Goal: Information Seeking & Learning: Compare options

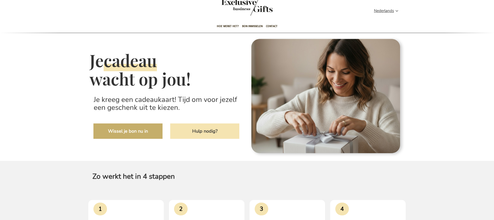
scroll to position [12, 0]
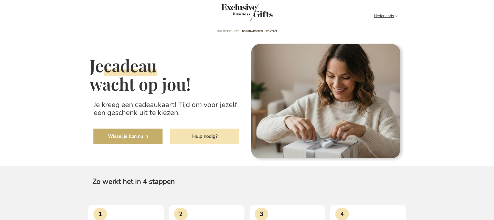
click at [228, 30] on span "Hoe werkt het?" at bounding box center [228, 31] width 22 height 12
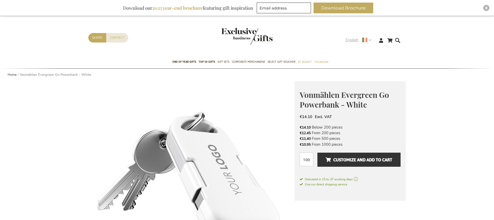
click at [352, 41] on span "English" at bounding box center [352, 40] width 13 height 6
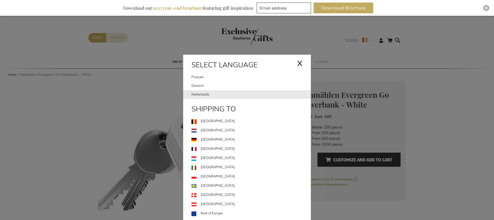
click at [226, 98] on link "Nederlands" at bounding box center [251, 94] width 119 height 9
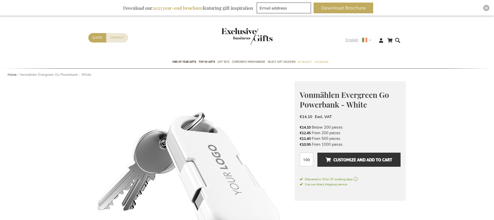
click at [352, 38] on span "English" at bounding box center [352, 40] width 13 height 6
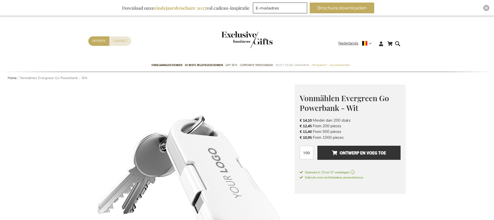
click at [289, 65] on span "Select Keuze Cadeaubon" at bounding box center [292, 64] width 33 height 5
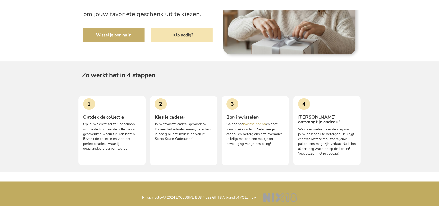
scroll to position [114, 0]
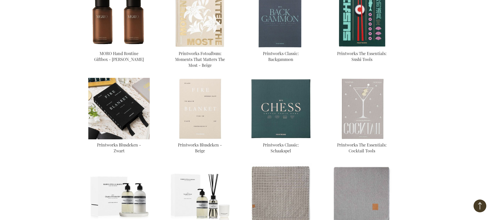
scroll to position [224, 0]
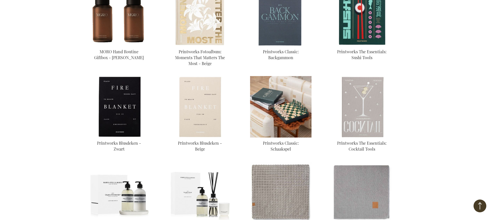
click at [277, 110] on img at bounding box center [280, 106] width 61 height 61
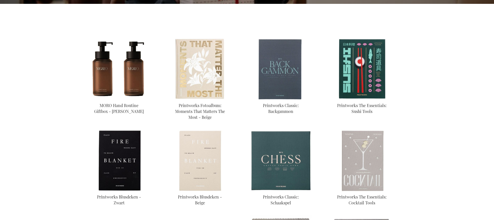
scroll to position [183, 0]
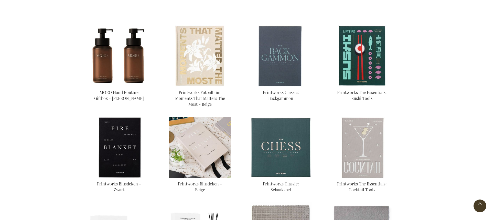
click at [203, 146] on img at bounding box center [199, 147] width 61 height 61
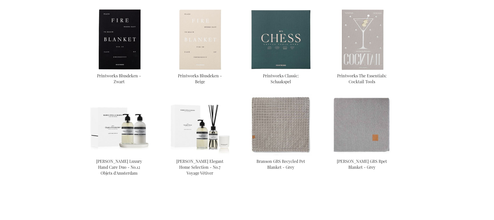
scroll to position [293, 0]
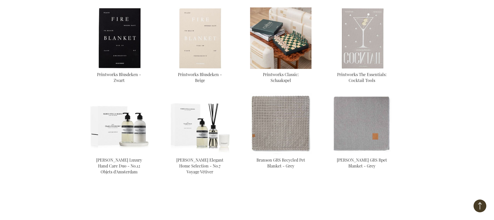
click at [283, 33] on img at bounding box center [280, 37] width 61 height 61
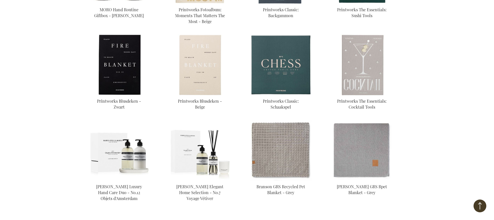
scroll to position [262, 0]
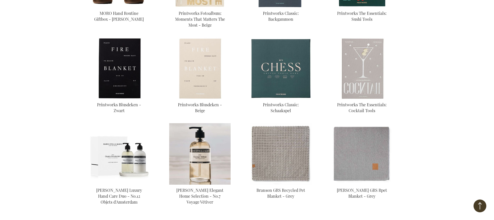
click at [218, 166] on img at bounding box center [199, 153] width 61 height 61
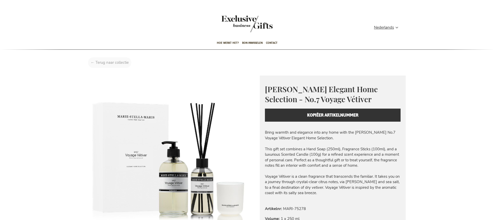
click at [115, 65] on div "Home Marie-Stella-Maris Elegant Home Selection - No.7 Voyage Vétiver" at bounding box center [247, 63] width 326 height 13
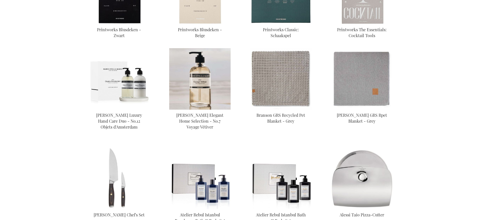
scroll to position [343, 0]
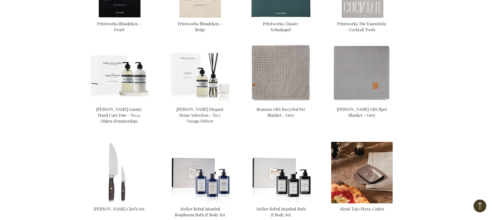
click at [360, 169] on img at bounding box center [361, 172] width 61 height 61
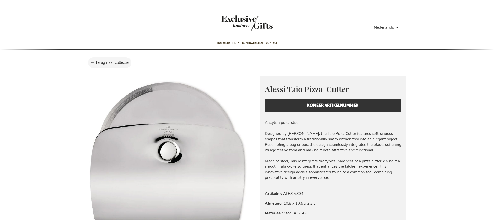
click at [328, 106] on div "Alessi Taio Pizza-Cutter Elevating Everyday Moments with Iconic Italian Style A…" at bounding box center [333, 98] width 146 height 45
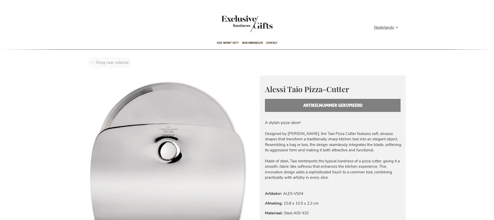
click at [117, 62] on div "Home Alessi Taio Pizza-Cutter" at bounding box center [247, 63] width 326 height 13
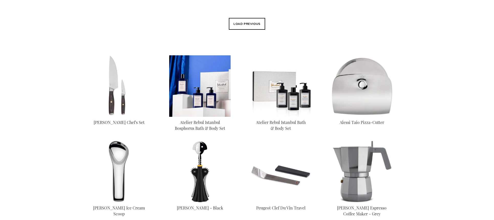
scroll to position [192, 0]
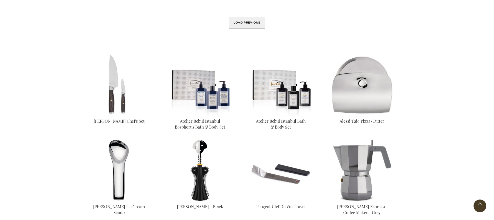
click at [245, 24] on button "Load previous" at bounding box center [247, 23] width 36 height 12
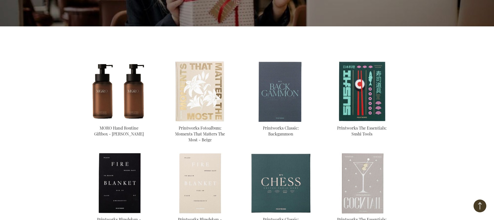
scroll to position [0, 0]
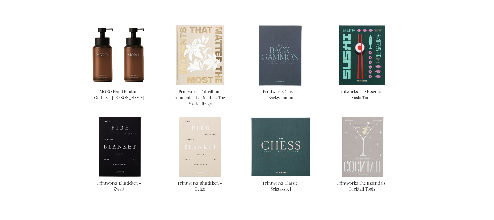
scroll to position [192, 0]
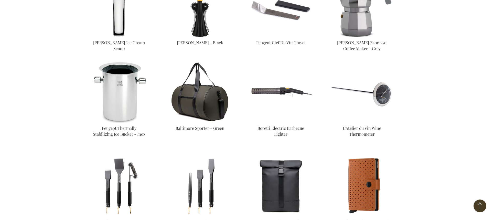
scroll to position [594, 0]
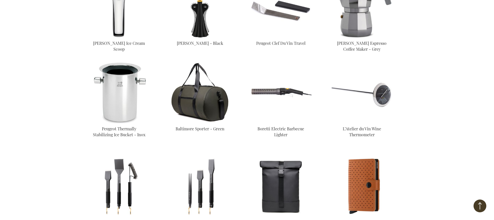
click at [203, 100] on img at bounding box center [199, 92] width 61 height 61
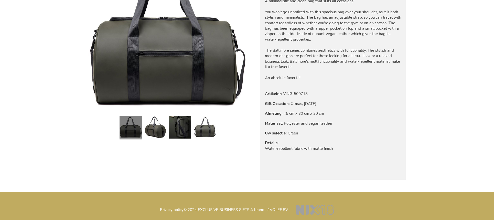
scroll to position [123, 0]
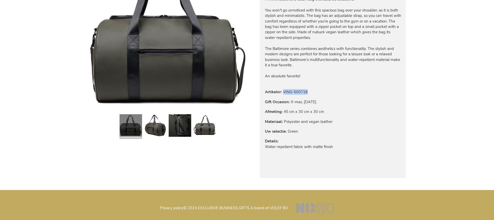
drag, startPoint x: 309, startPoint y: 91, endPoint x: 284, endPoint y: 92, distance: 25.4
click at [284, 92] on tr "Artikelnr VING-500718" at bounding box center [299, 92] width 69 height 6
copy td "VING-500718"
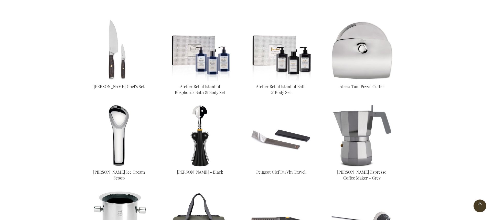
scroll to position [118, 0]
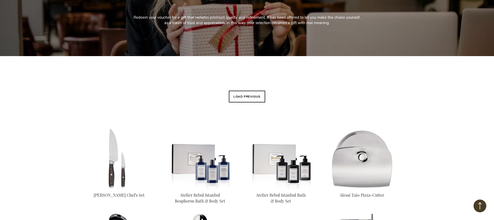
click at [245, 99] on button "Load previous" at bounding box center [247, 97] width 36 height 12
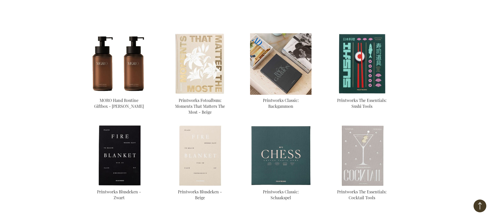
scroll to position [280, 0]
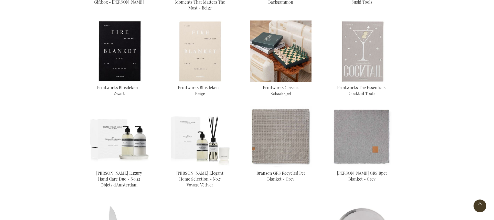
click at [267, 58] on img at bounding box center [280, 50] width 61 height 61
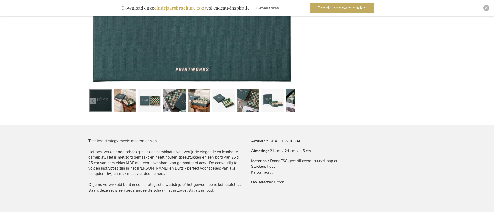
scroll to position [259, 0]
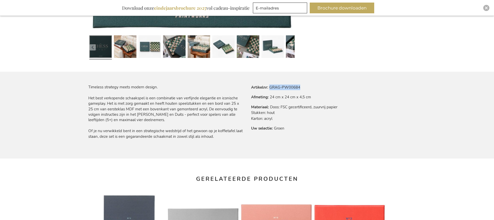
drag, startPoint x: 270, startPoint y: 87, endPoint x: 304, endPoint y: 89, distance: 34.3
click at [304, 89] on tr "Artikelnr GRAG-PW00684" at bounding box center [294, 87] width 86 height 6
copy td "GRAG-PW00684"
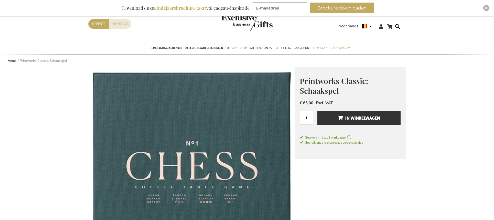
scroll to position [0, 0]
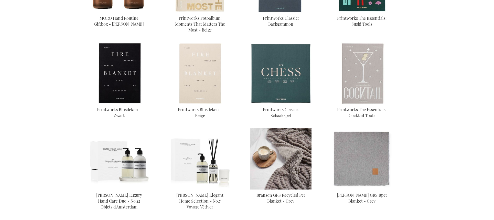
scroll to position [300, 0]
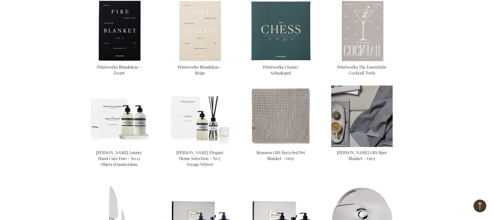
click at [366, 119] on img at bounding box center [361, 116] width 61 height 61
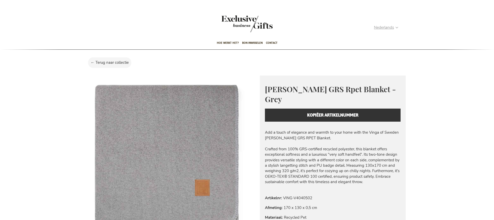
click at [390, 26] on span "Nederlands" at bounding box center [384, 28] width 20 height 6
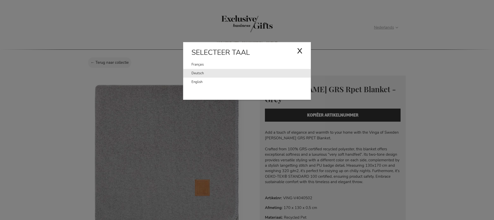
click at [226, 75] on link "Deutsch" at bounding box center [251, 73] width 119 height 9
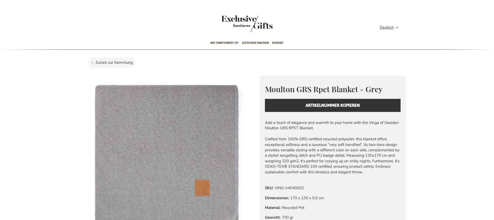
click at [251, 27] on div "Navigation umschalten" at bounding box center [246, 26] width 51 height 23
click at [280, 43] on span "Kontakt" at bounding box center [278, 43] width 12 height 12
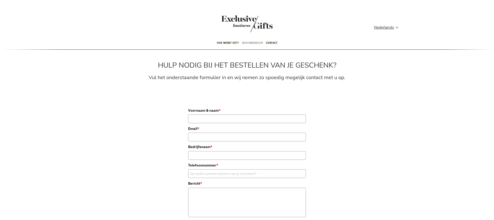
click at [249, 42] on span "Bon inwisselen" at bounding box center [252, 43] width 20 height 12
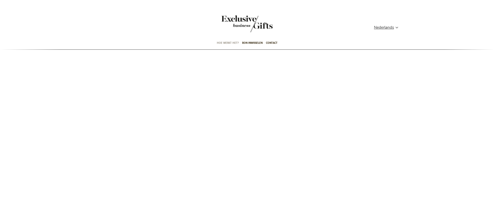
click at [226, 43] on span "Hoe werkt het?" at bounding box center [228, 43] width 22 height 12
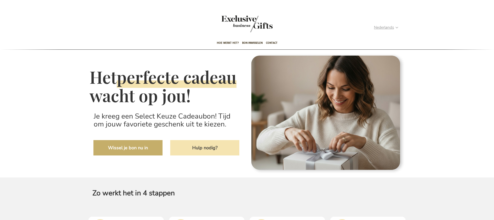
click at [389, 26] on span "Nederlands" at bounding box center [384, 28] width 20 height 6
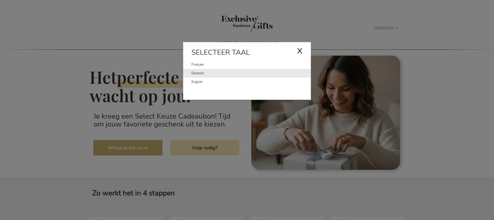
click at [237, 76] on link "Deutsch" at bounding box center [251, 73] width 119 height 9
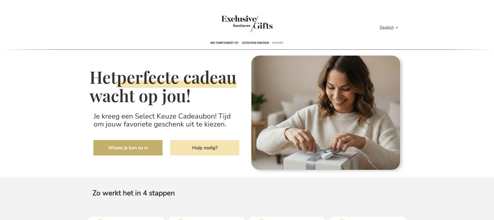
click at [280, 44] on span "Kontakt" at bounding box center [278, 43] width 12 height 12
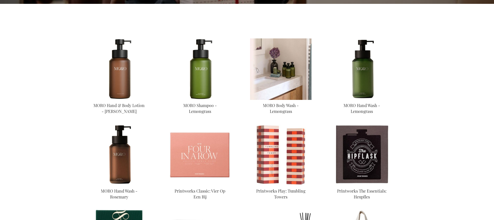
scroll to position [173, 0]
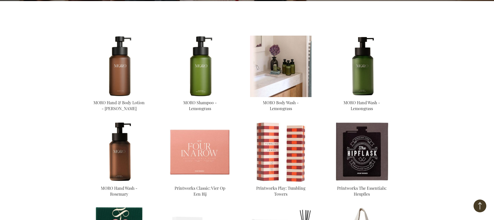
click at [288, 73] on img at bounding box center [280, 66] width 61 height 61
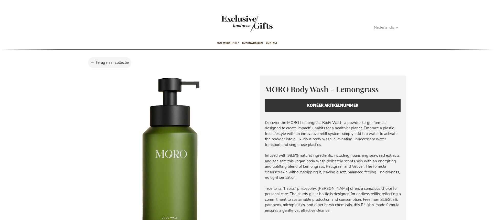
click at [387, 27] on span "Nederlands" at bounding box center [384, 28] width 20 height 6
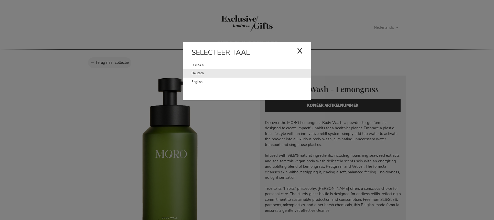
click at [217, 74] on link "Deutsch" at bounding box center [251, 73] width 119 height 9
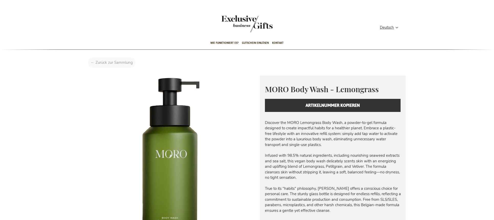
click at [114, 62] on div "Startseite MORO Body Wash - Lemongrass" at bounding box center [247, 63] width 326 height 13
click at [116, 61] on div "Home MORO Body Wash - Lemongrass" at bounding box center [247, 63] width 326 height 13
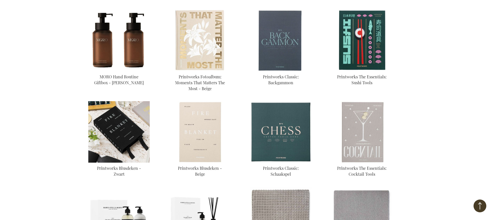
scroll to position [209, 0]
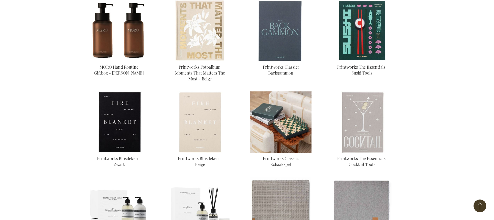
click at [273, 145] on img at bounding box center [280, 121] width 61 height 61
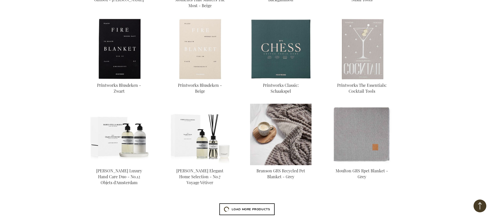
scroll to position [292, 0]
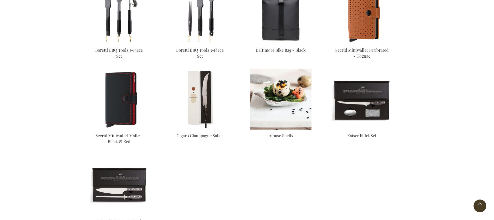
scroll to position [832, 0]
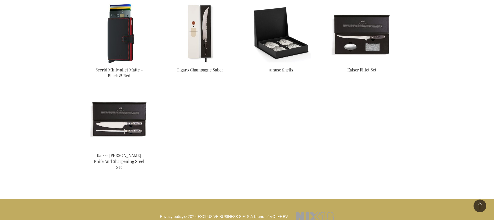
click at [121, 36] on img at bounding box center [118, 33] width 61 height 61
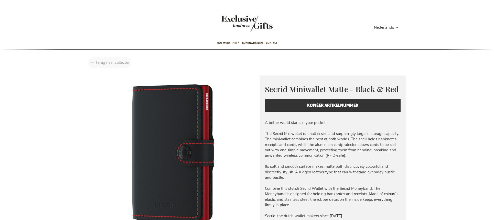
click at [113, 66] on div "Home Secrid Miniwallet Matte - Black & Red" at bounding box center [247, 63] width 326 height 13
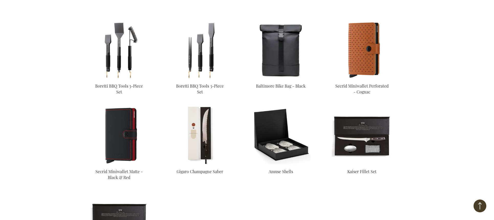
scroll to position [126, 0]
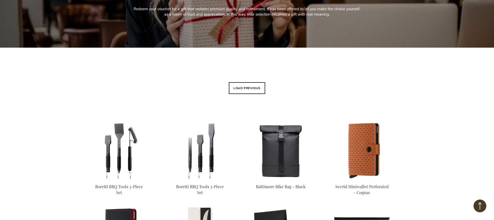
click at [249, 91] on button "Load previous" at bounding box center [247, 88] width 36 height 12
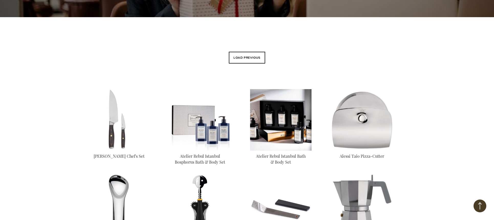
scroll to position [158, 0]
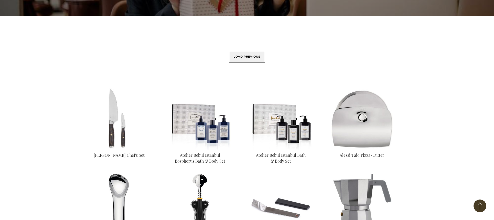
click at [250, 54] on button "Load previous" at bounding box center [247, 57] width 36 height 12
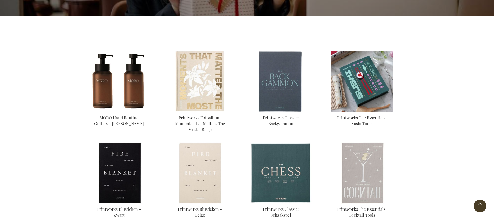
click at [367, 85] on img at bounding box center [361, 81] width 61 height 61
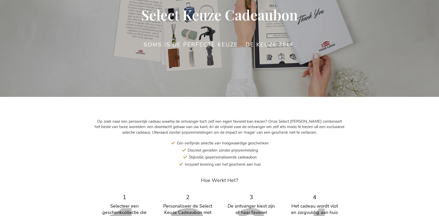
scroll to position [76, 0]
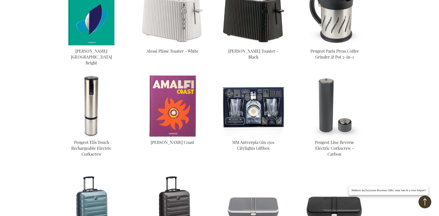
scroll to position [385, 0]
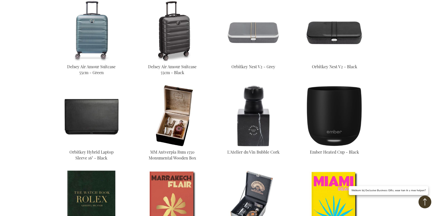
scroll to position [411, 0]
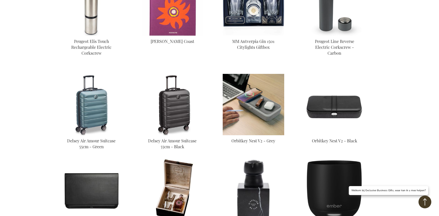
click at [247, 97] on img at bounding box center [252, 104] width 61 height 61
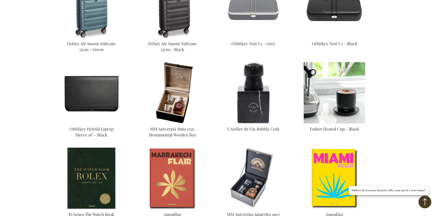
scroll to position [264, 0]
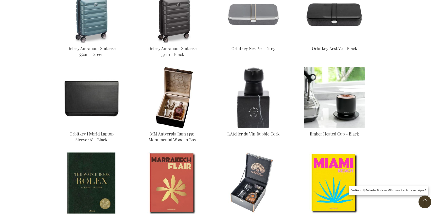
click at [337, 104] on img at bounding box center [333, 97] width 61 height 61
